Goal: Communication & Community: Answer question/provide support

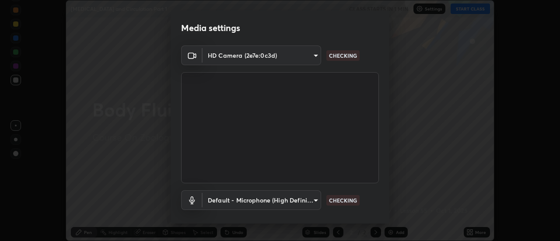
scroll to position [46, 0]
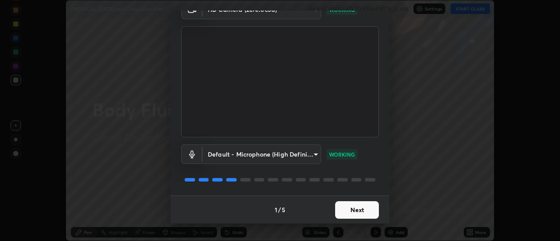
click at [360, 209] on button "Next" at bounding box center [357, 210] width 44 height 18
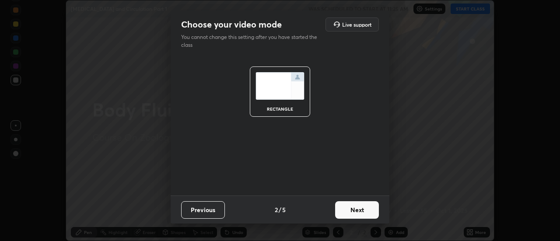
scroll to position [0, 0]
click at [360, 207] on button "Next" at bounding box center [357, 210] width 44 height 18
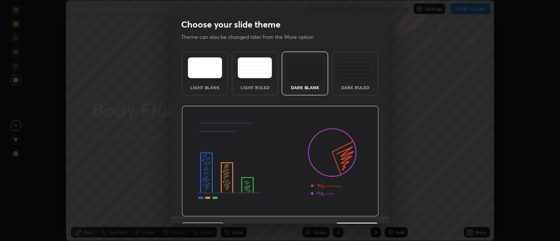
scroll to position [21, 0]
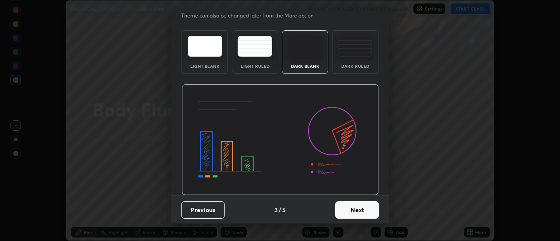
click at [359, 209] on button "Next" at bounding box center [357, 210] width 44 height 18
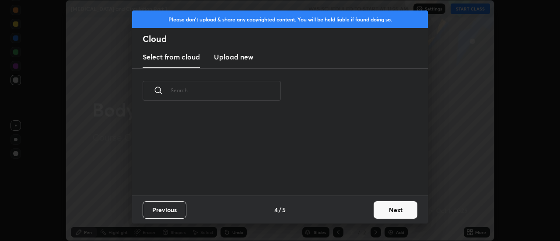
scroll to position [82, 281]
click at [392, 209] on button "Next" at bounding box center [396, 210] width 44 height 18
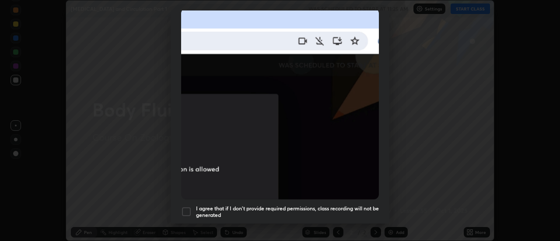
scroll to position [224, 0]
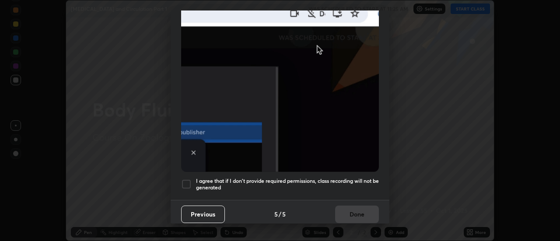
click at [357, 178] on h5 "I agree that if I don't provide required permissions, class recording will not …" at bounding box center [287, 185] width 183 height 14
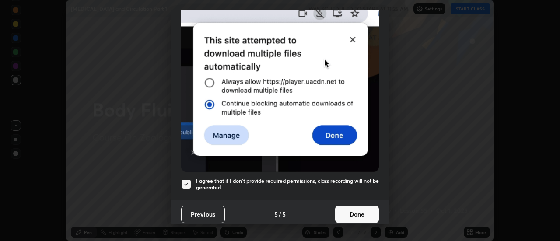
click at [357, 210] on button "Done" at bounding box center [357, 215] width 44 height 18
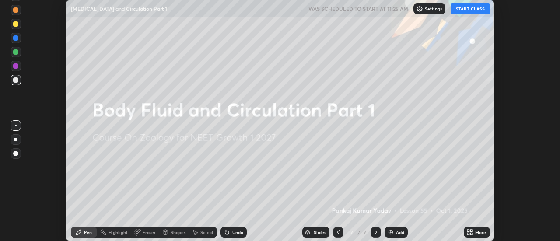
click at [469, 9] on button "START CLASS" at bounding box center [470, 9] width 39 height 11
click at [473, 232] on icon at bounding box center [469, 232] width 7 height 7
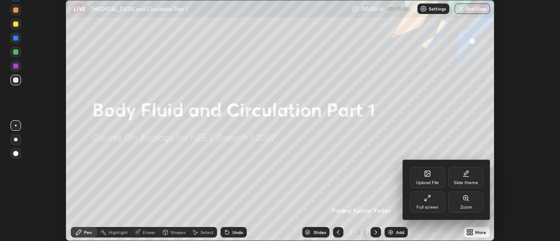
click at [432, 181] on div "Upload File" at bounding box center [427, 183] width 23 height 4
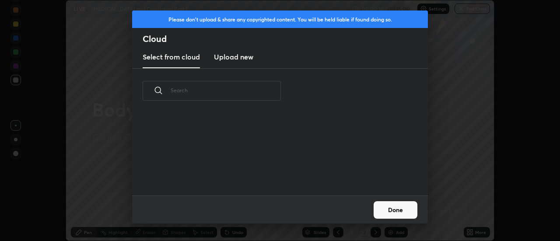
scroll to position [108, 281]
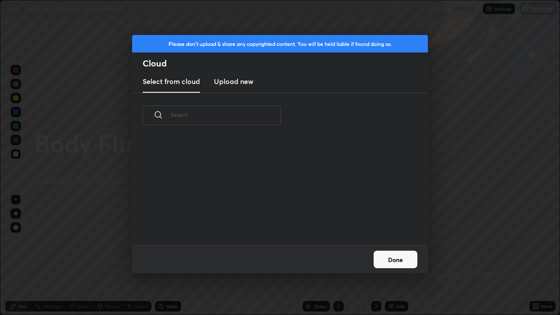
click at [245, 113] on input "text" at bounding box center [226, 114] width 110 height 37
click at [241, 84] on h3 "Upload new" at bounding box center [233, 81] width 39 height 11
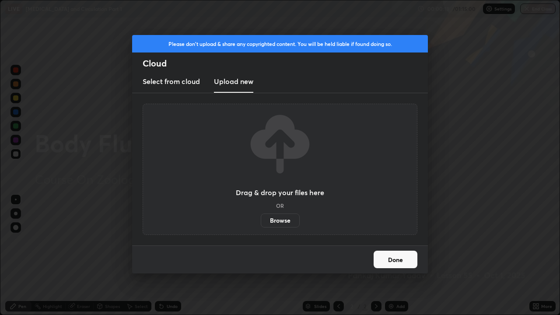
click at [276, 224] on label "Browse" at bounding box center [280, 221] width 39 height 14
click at [261, 224] on input "Browse" at bounding box center [261, 221] width 0 height 14
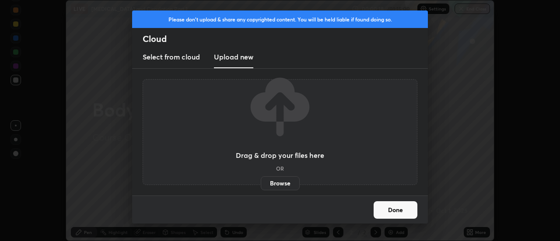
scroll to position [43511, 43192]
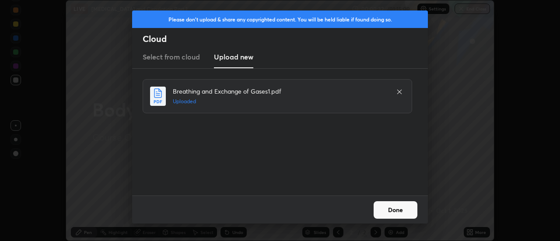
click at [384, 209] on button "Done" at bounding box center [396, 210] width 44 height 18
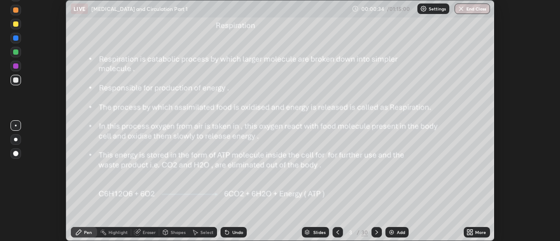
click at [320, 230] on div "Slides" at bounding box center [319, 232] width 12 height 4
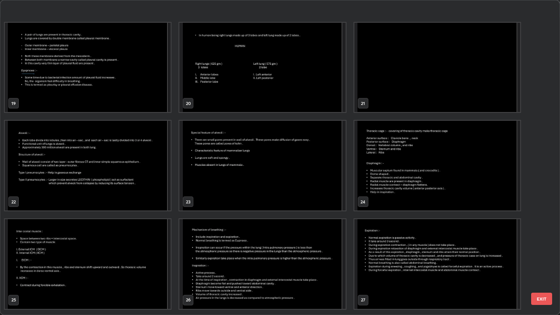
scroll to position [669, 0]
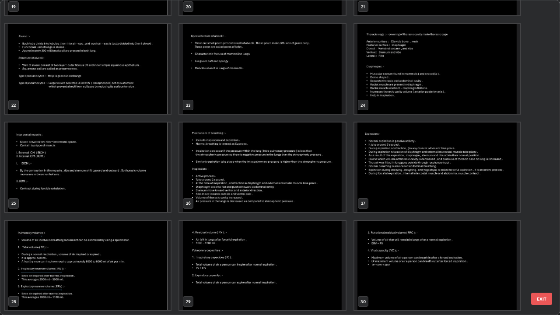
click at [537, 241] on button "EXIT" at bounding box center [541, 299] width 21 height 12
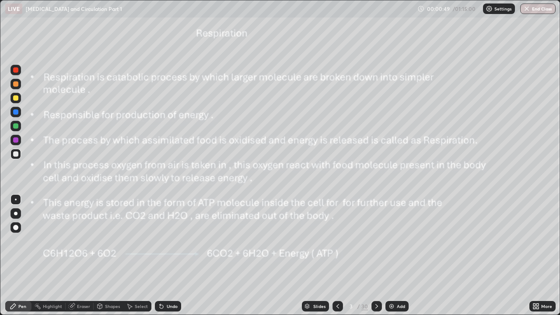
click at [537, 241] on icon at bounding box center [537, 305] width 2 height 2
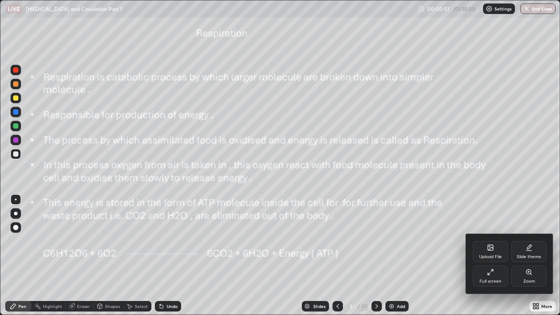
click at [488, 241] on div "Upload File" at bounding box center [490, 257] width 23 height 4
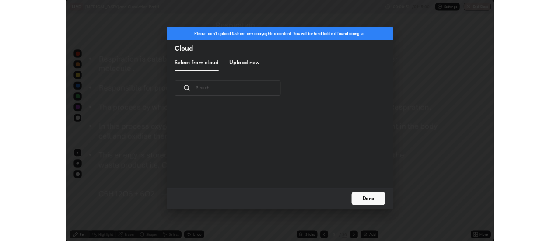
scroll to position [108, 281]
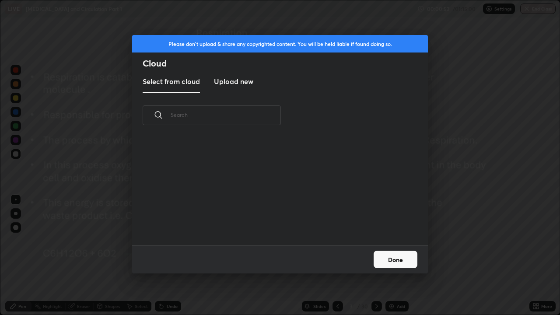
click at [240, 84] on h3 "Upload new" at bounding box center [233, 81] width 39 height 11
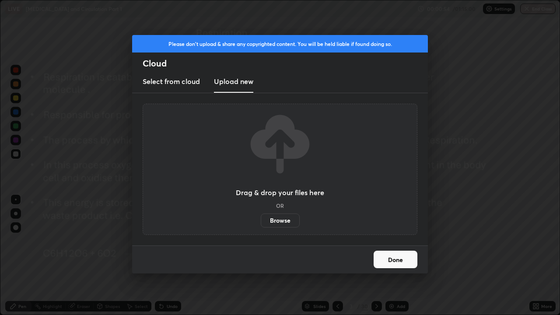
click at [273, 218] on label "Browse" at bounding box center [280, 221] width 39 height 14
click at [261, 218] on input "Browse" at bounding box center [261, 221] width 0 height 14
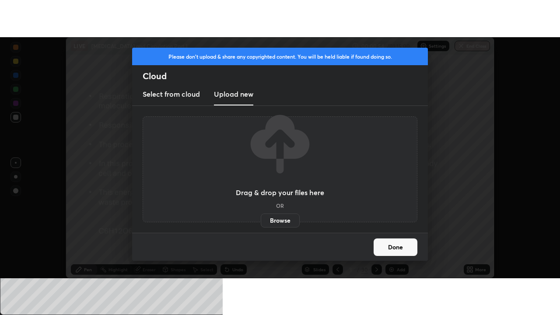
scroll to position [43511, 43192]
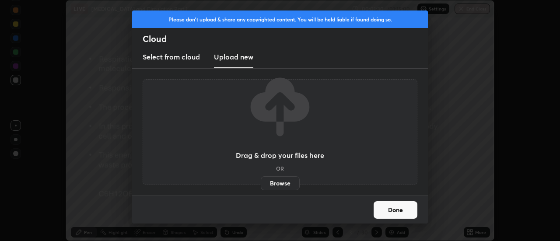
click at [389, 211] on button "Done" at bounding box center [396, 210] width 44 height 18
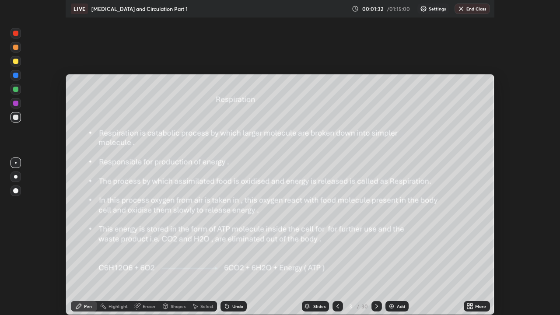
scroll to position [315, 560]
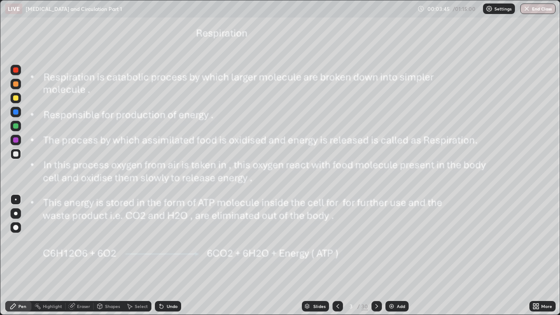
click at [537, 241] on icon at bounding box center [537, 305] width 2 height 2
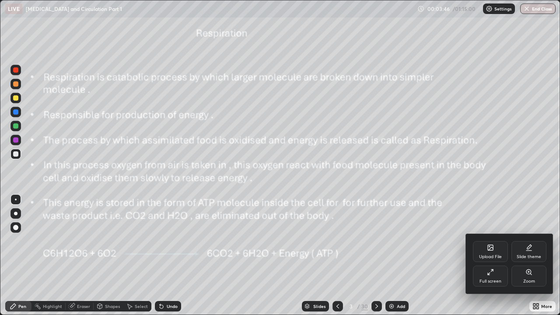
click at [493, 241] on div "Upload File" at bounding box center [490, 257] width 23 height 4
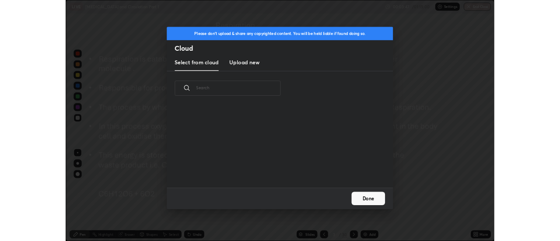
scroll to position [3, 5]
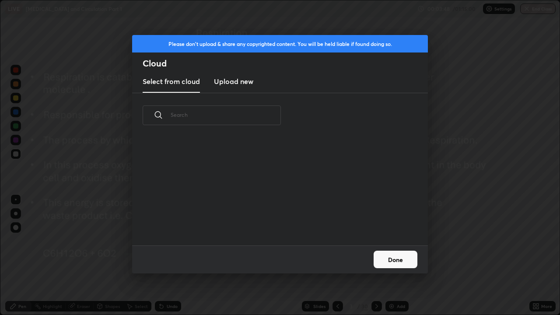
click at [245, 81] on h3 "Upload new" at bounding box center [233, 81] width 39 height 11
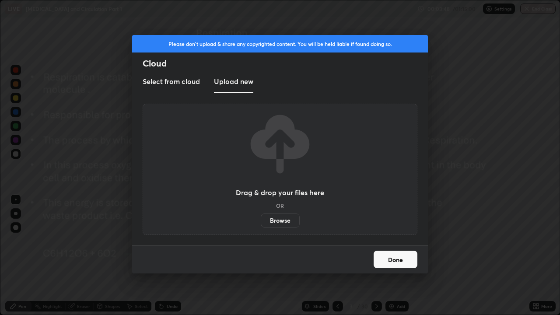
click at [275, 221] on label "Browse" at bounding box center [280, 221] width 39 height 14
click at [261, 221] on input "Browse" at bounding box center [261, 221] width 0 height 14
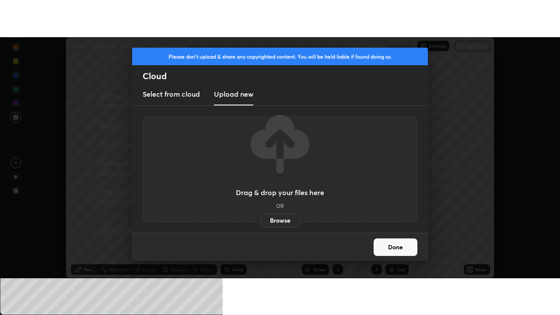
scroll to position [43511, 43192]
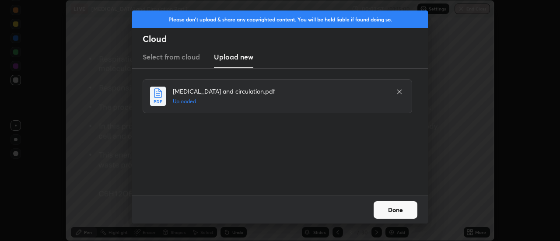
click at [382, 205] on button "Done" at bounding box center [396, 210] width 44 height 18
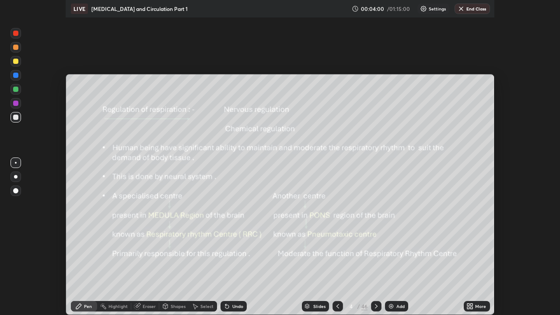
scroll to position [315, 560]
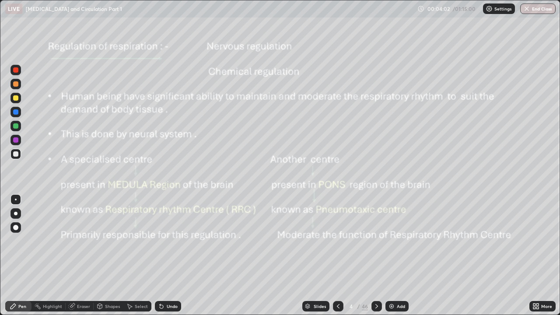
click at [318, 241] on div "Slides" at bounding box center [320, 306] width 12 height 4
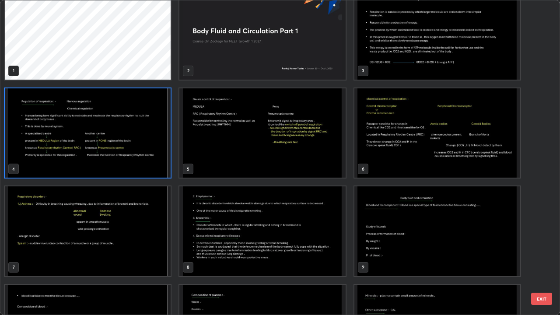
scroll to position [106, 0]
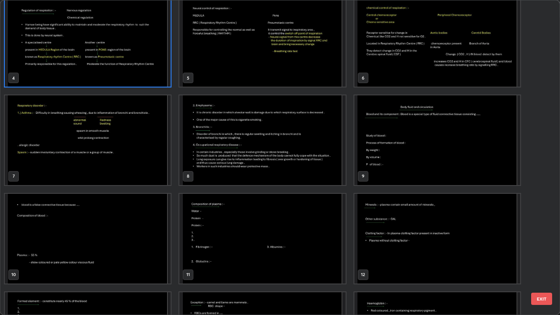
click at [406, 148] on img "grid" at bounding box center [437, 140] width 166 height 90
click at [406, 151] on img "grid" at bounding box center [437, 140] width 166 height 90
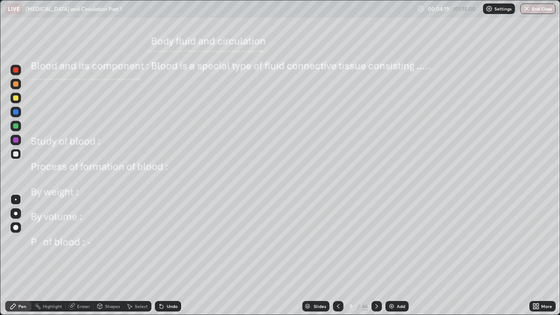
click at [17, 96] on div at bounding box center [15, 97] width 5 height 5
click at [173, 241] on div "Undo" at bounding box center [172, 306] width 11 height 4
click at [175, 241] on div "Undo" at bounding box center [168, 306] width 26 height 11
click at [17, 126] on div at bounding box center [15, 125] width 5 height 5
click at [16, 213] on div at bounding box center [16, 214] width 4 height 4
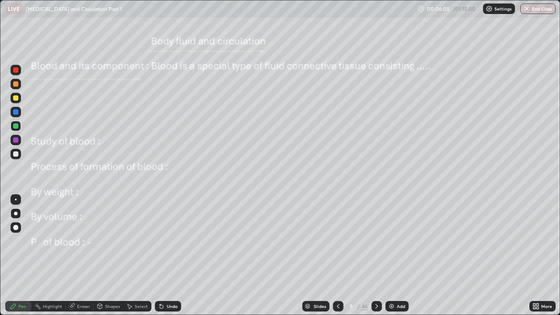
click at [165, 241] on div "Undo" at bounding box center [168, 306] width 26 height 11
click at [169, 241] on div "Undo" at bounding box center [172, 306] width 11 height 4
click at [165, 241] on div "Undo" at bounding box center [168, 306] width 26 height 11
click at [16, 100] on div at bounding box center [15, 97] width 5 height 5
click at [18, 140] on div at bounding box center [15, 139] width 5 height 5
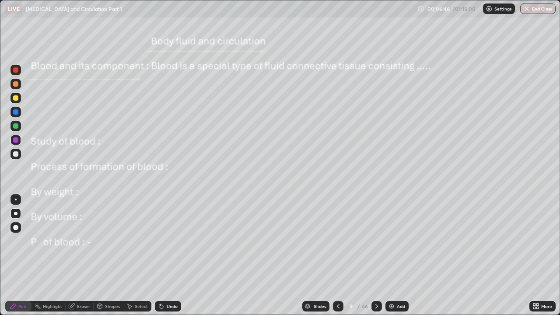
click at [167, 241] on div "Undo" at bounding box center [172, 306] width 11 height 4
click at [82, 241] on div "Eraser" at bounding box center [83, 306] width 13 height 4
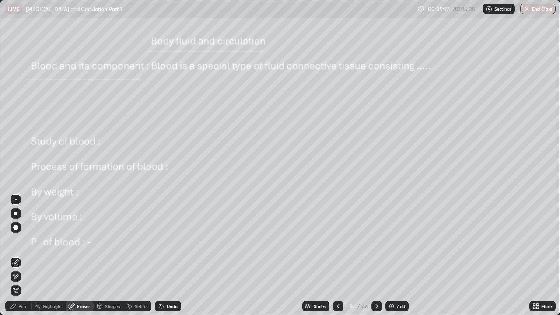
click at [25, 241] on div "Pen" at bounding box center [22, 306] width 8 height 4
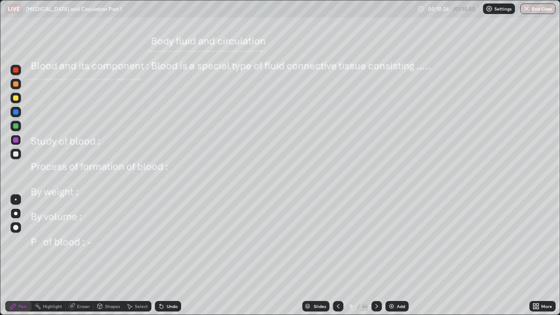
click at [175, 241] on div "Undo" at bounding box center [168, 306] width 26 height 11
click at [172, 241] on div "Undo" at bounding box center [168, 306] width 26 height 11
click at [170, 241] on div "Undo" at bounding box center [172, 306] width 11 height 4
click at [171, 241] on div "Undo" at bounding box center [172, 306] width 11 height 4
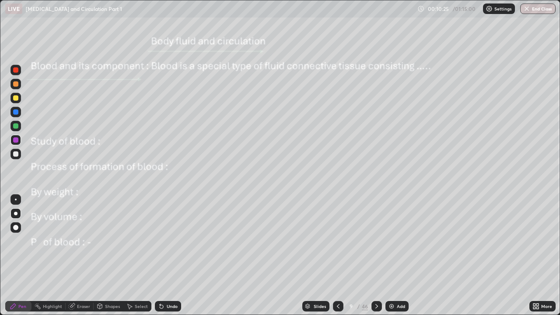
click at [172, 241] on div "Undo" at bounding box center [172, 306] width 11 height 4
click at [173, 241] on div "Undo" at bounding box center [172, 306] width 11 height 4
click at [18, 74] on div at bounding box center [16, 70] width 11 height 11
click at [79, 241] on div "Eraser" at bounding box center [83, 306] width 13 height 4
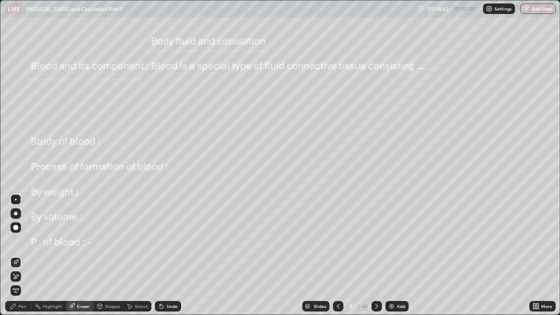
click at [25, 241] on div "Pen" at bounding box center [22, 306] width 8 height 4
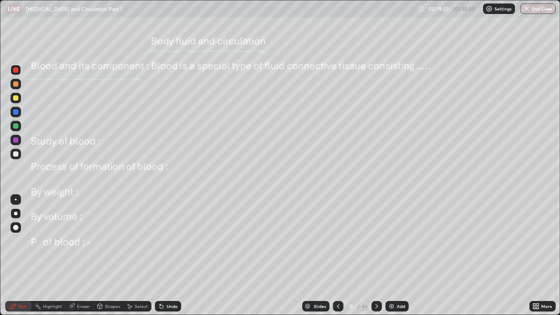
click at [376, 241] on icon at bounding box center [376, 306] width 7 height 7
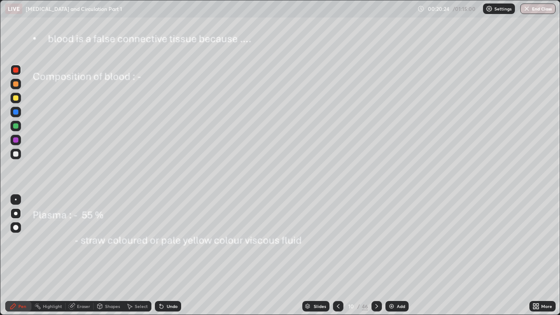
click at [16, 98] on div at bounding box center [15, 97] width 5 height 5
click at [162, 241] on icon at bounding box center [162, 307] width 4 height 4
click at [164, 241] on div "Undo" at bounding box center [168, 306] width 26 height 11
click at [167, 241] on div "Undo" at bounding box center [172, 306] width 11 height 4
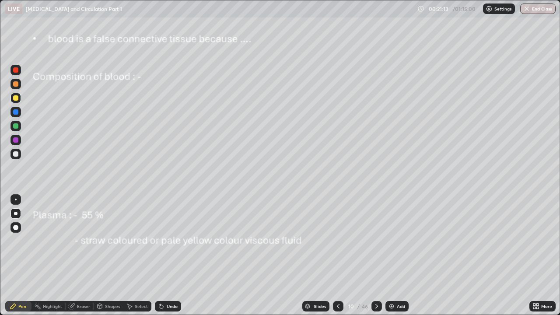
click at [167, 241] on div "Undo" at bounding box center [168, 306] width 26 height 11
click at [168, 241] on div "Undo" at bounding box center [168, 306] width 26 height 11
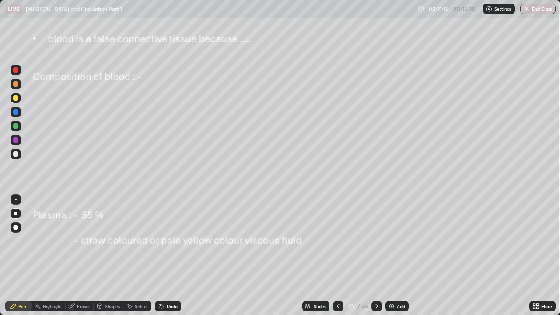
click at [170, 241] on div "Undo" at bounding box center [168, 306] width 26 height 11
click at [16, 99] on div at bounding box center [15, 97] width 5 height 5
click at [16, 200] on div at bounding box center [16, 200] width 2 height 2
click at [16, 143] on div at bounding box center [16, 140] width 11 height 11
click at [374, 241] on div at bounding box center [376, 306] width 11 height 11
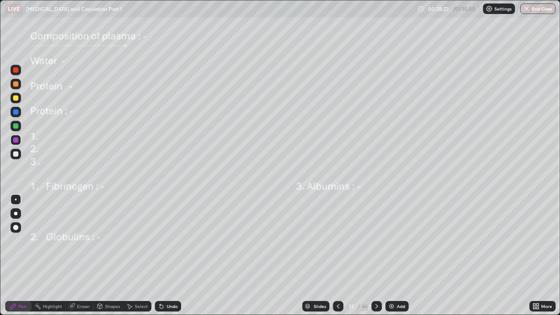
click at [335, 241] on icon at bounding box center [338, 306] width 7 height 7
click at [376, 241] on icon at bounding box center [376, 306] width 7 height 7
click at [17, 100] on div at bounding box center [15, 97] width 5 height 5
click at [15, 98] on div at bounding box center [15, 97] width 5 height 5
click at [165, 241] on div "Undo" at bounding box center [168, 306] width 26 height 11
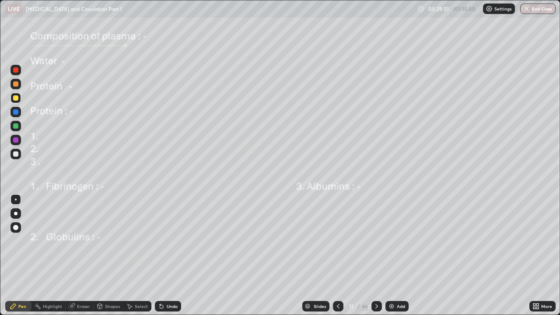
click at [165, 241] on div "Undo" at bounding box center [168, 306] width 26 height 11
click at [15, 126] on div at bounding box center [15, 125] width 5 height 5
click at [15, 213] on div at bounding box center [16, 214] width 4 height 4
click at [18, 70] on div at bounding box center [15, 69] width 5 height 5
click at [76, 241] on div "Eraser" at bounding box center [80, 306] width 28 height 11
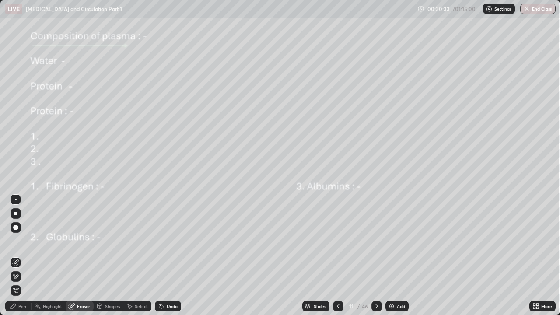
click at [22, 241] on div "Pen" at bounding box center [22, 306] width 8 height 4
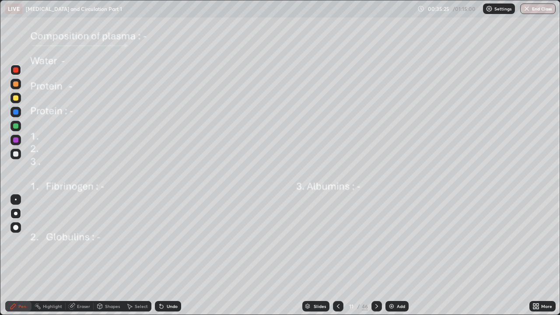
click at [170, 241] on div "Undo" at bounding box center [172, 306] width 11 height 4
click at [168, 241] on div "Undo" at bounding box center [172, 306] width 11 height 4
click at [171, 241] on div "Undo" at bounding box center [172, 306] width 11 height 4
click at [84, 241] on div "Eraser" at bounding box center [83, 306] width 13 height 4
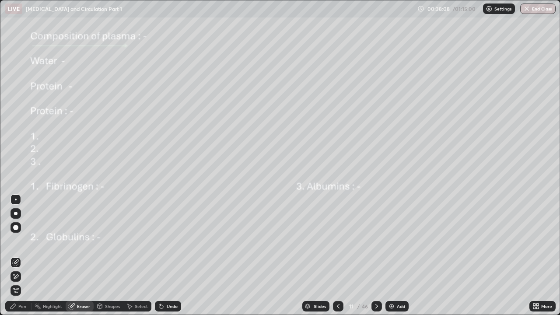
click at [16, 228] on div at bounding box center [15, 227] width 5 height 5
click at [23, 241] on div "Pen" at bounding box center [22, 306] width 8 height 4
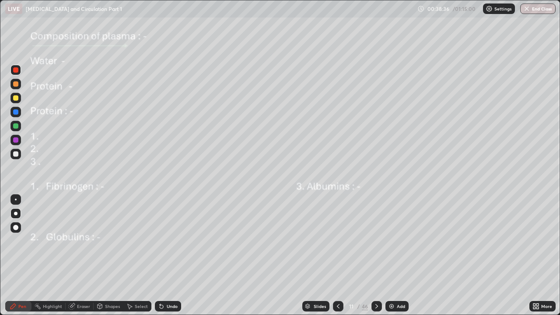
click at [16, 131] on div at bounding box center [16, 126] width 11 height 11
click at [15, 86] on div at bounding box center [15, 83] width 5 height 5
click at [16, 98] on div at bounding box center [15, 97] width 5 height 5
click at [15, 127] on div at bounding box center [15, 125] width 5 height 5
click at [17, 114] on div at bounding box center [15, 111] width 5 height 5
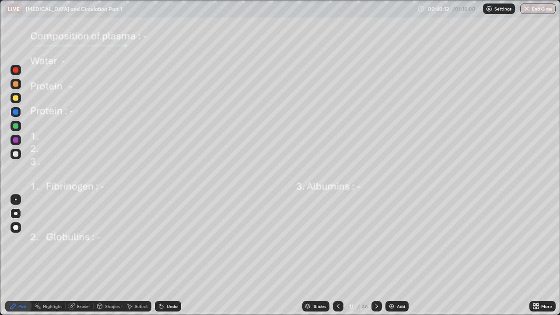
click at [167, 241] on div "Undo" at bounding box center [172, 306] width 11 height 4
click at [168, 241] on div "Undo" at bounding box center [172, 306] width 11 height 4
click at [22, 241] on div "Pen" at bounding box center [22, 306] width 8 height 4
click at [376, 241] on icon at bounding box center [376, 306] width 7 height 7
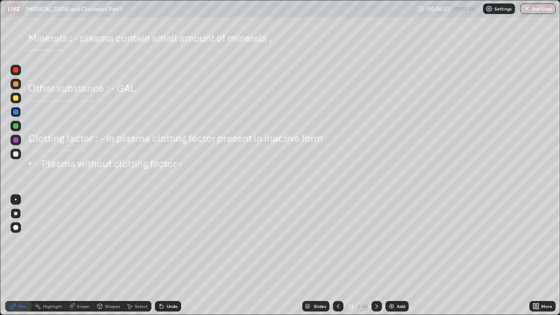
click at [338, 241] on icon at bounding box center [338, 306] width 7 height 7
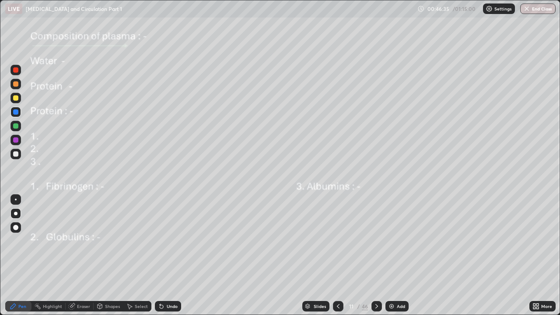
click at [336, 241] on icon at bounding box center [338, 306] width 7 height 7
click at [376, 241] on icon at bounding box center [376, 306] width 7 height 7
click at [380, 241] on div at bounding box center [376, 306] width 11 height 11
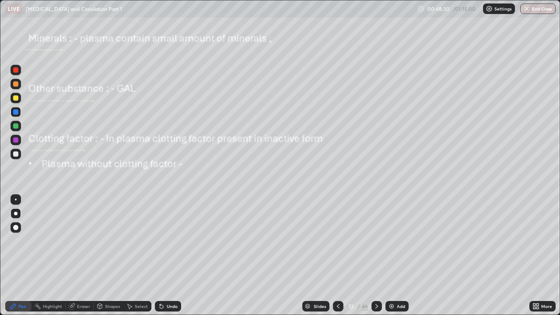
click at [17, 100] on div at bounding box center [15, 97] width 5 height 5
click at [376, 241] on icon at bounding box center [376, 306] width 7 height 7
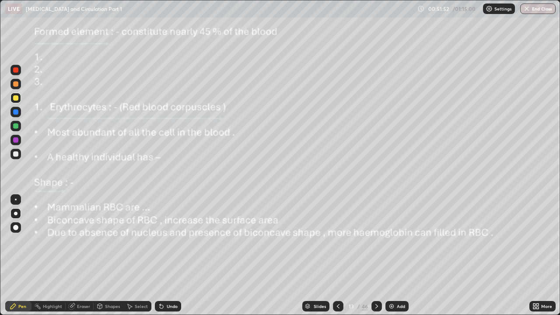
click at [377, 241] on icon at bounding box center [376, 306] width 7 height 7
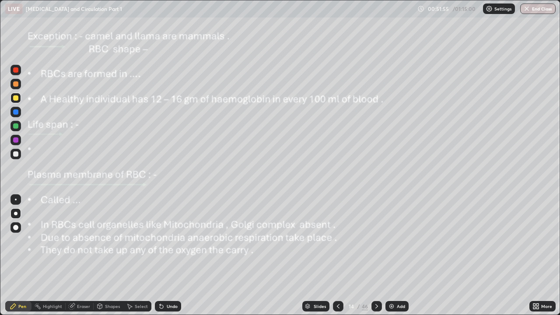
click at [376, 241] on icon at bounding box center [376, 306] width 7 height 7
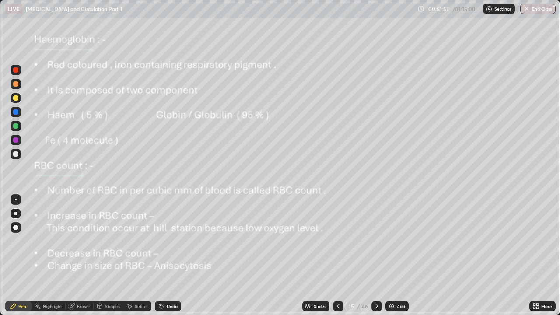
click at [377, 241] on div at bounding box center [376, 306] width 11 height 11
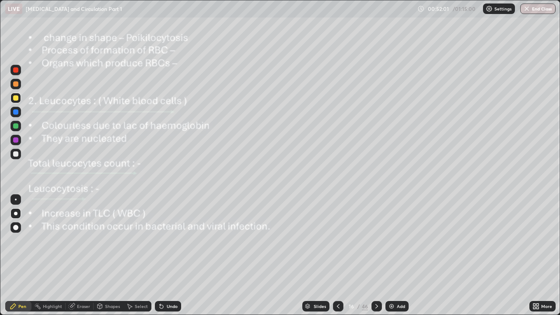
click at [376, 241] on icon at bounding box center [376, 306] width 7 height 7
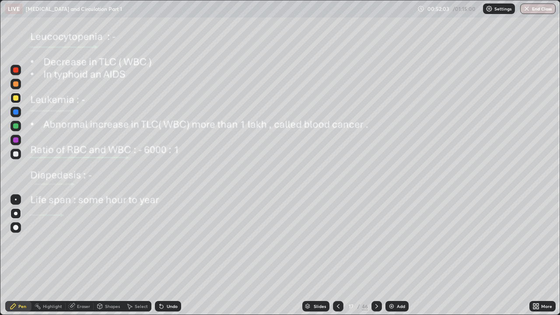
click at [337, 241] on icon at bounding box center [338, 306] width 3 height 4
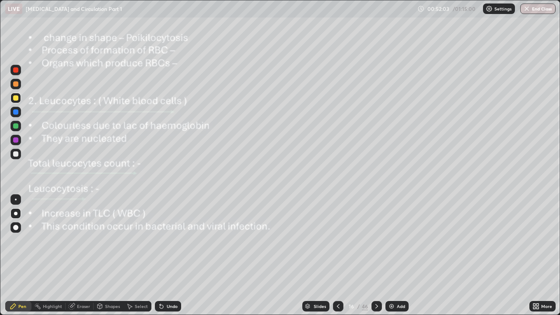
click at [337, 241] on icon at bounding box center [338, 306] width 7 height 7
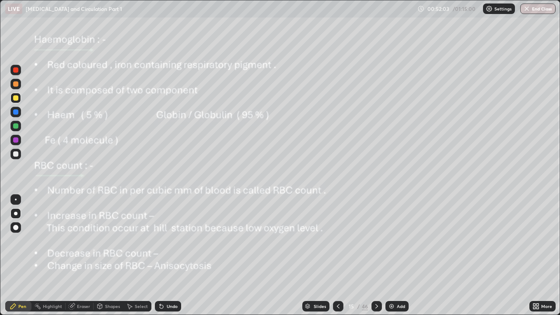
click at [337, 241] on icon at bounding box center [338, 306] width 7 height 7
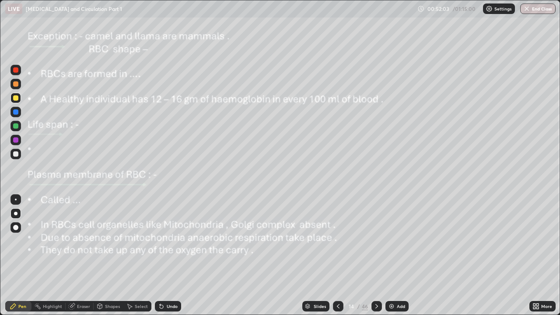
click at [337, 241] on icon at bounding box center [338, 306] width 7 height 7
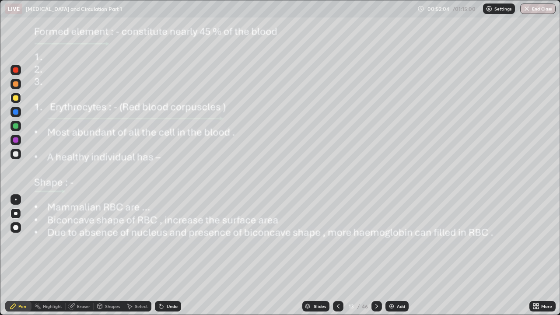
click at [341, 241] on div at bounding box center [338, 306] width 11 height 11
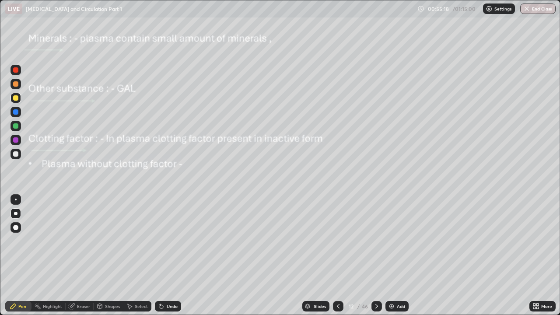
click at [371, 241] on div at bounding box center [376, 306] width 11 height 11
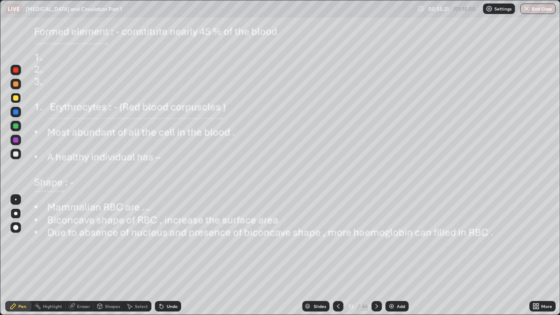
click at [337, 241] on icon at bounding box center [338, 306] width 7 height 7
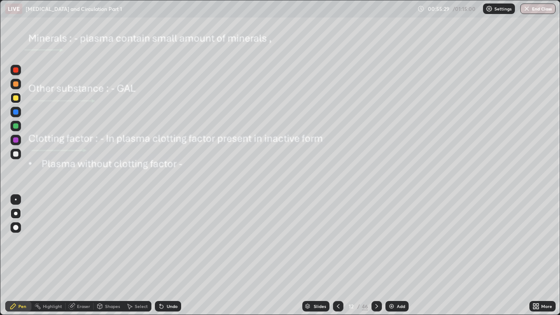
click at [375, 241] on icon at bounding box center [376, 306] width 7 height 7
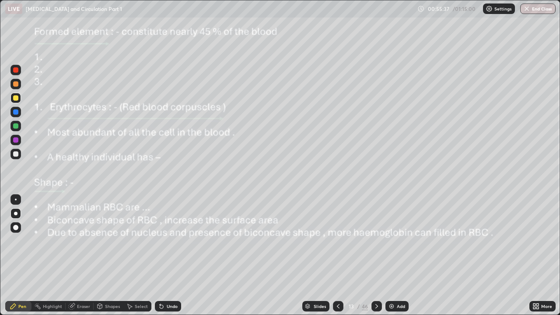
click at [15, 100] on div at bounding box center [15, 97] width 5 height 5
click at [17, 71] on div at bounding box center [15, 69] width 5 height 5
click at [172, 241] on div "Undo" at bounding box center [172, 306] width 11 height 4
click at [167, 241] on div "Undo" at bounding box center [172, 306] width 11 height 4
click at [16, 140] on div at bounding box center [15, 139] width 5 height 5
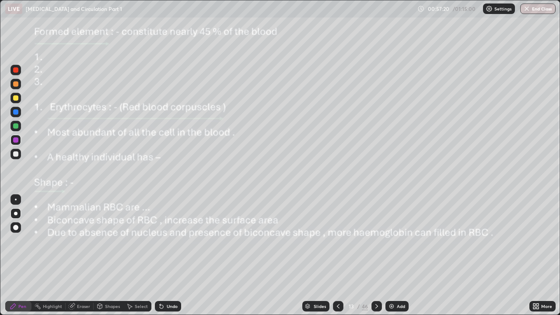
click at [14, 125] on div at bounding box center [15, 125] width 5 height 5
click at [172, 241] on div "Undo" at bounding box center [172, 306] width 11 height 4
click at [376, 241] on icon at bounding box center [376, 306] width 3 height 4
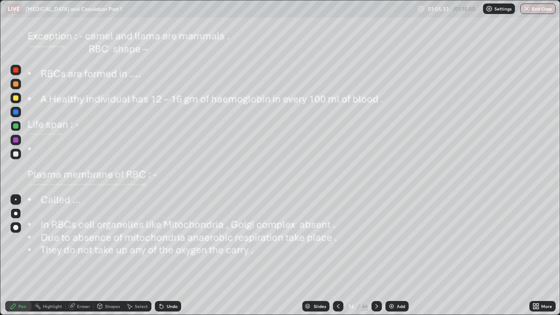
click at [15, 74] on div at bounding box center [16, 70] width 11 height 11
click at [16, 126] on div at bounding box center [15, 125] width 5 height 5
click at [15, 138] on div at bounding box center [15, 139] width 5 height 5
click at [18, 125] on div at bounding box center [15, 125] width 5 height 5
click at [16, 100] on div at bounding box center [15, 97] width 5 height 5
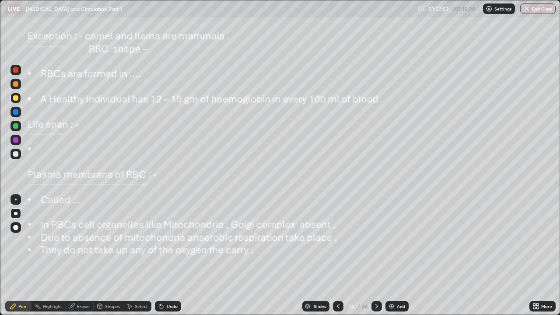
click at [160, 241] on icon at bounding box center [162, 307] width 4 height 4
click at [164, 241] on div "Undo" at bounding box center [168, 306] width 26 height 11
click at [168, 241] on div "Undo" at bounding box center [172, 306] width 11 height 4
click at [165, 241] on div "Undo" at bounding box center [168, 306] width 26 height 11
click at [375, 241] on icon at bounding box center [376, 306] width 7 height 7
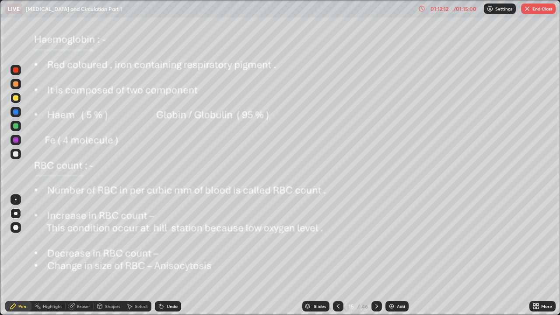
click at [378, 241] on div at bounding box center [376, 306] width 11 height 11
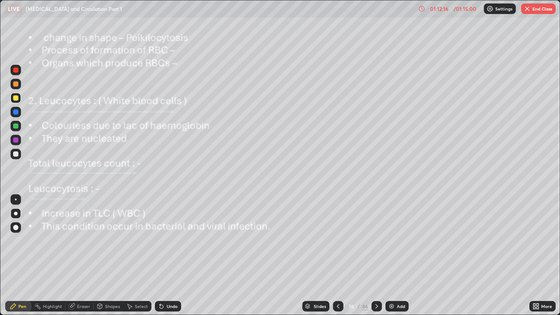
click at [336, 241] on icon at bounding box center [338, 306] width 7 height 7
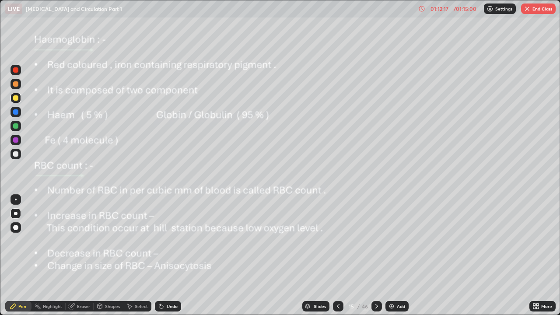
click at [337, 241] on icon at bounding box center [338, 306] width 7 height 7
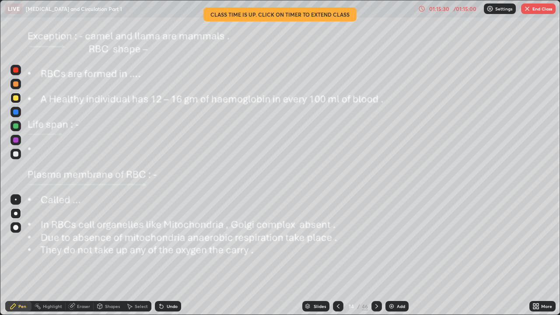
click at [538, 9] on button "End Class" at bounding box center [538, 9] width 35 height 11
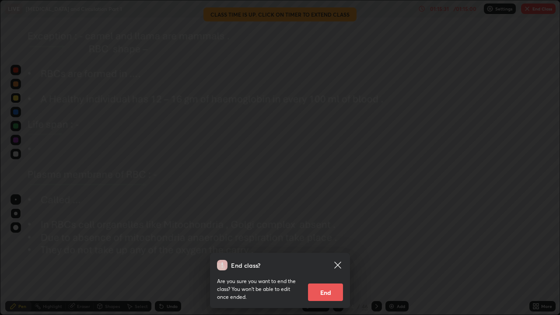
click at [323, 241] on button "End" at bounding box center [325, 293] width 35 height 18
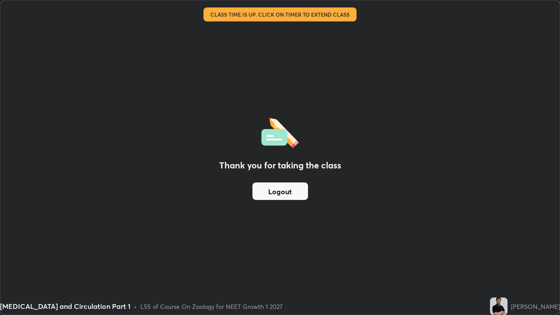
click at [284, 193] on button "Logout" at bounding box center [280, 191] width 56 height 18
click at [284, 194] on button "Logout" at bounding box center [280, 191] width 56 height 18
click at [291, 198] on button "Logout" at bounding box center [280, 191] width 56 height 18
